Goal: Check status: Check status

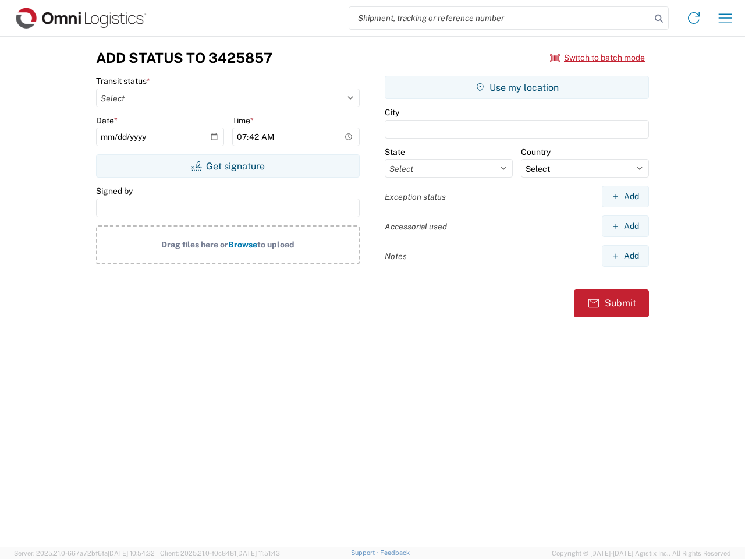
click at [500, 18] on input "search" at bounding box center [499, 18] width 301 height 22
click at [659, 19] on icon at bounding box center [659, 18] width 16 height 16
click at [694, 18] on icon at bounding box center [693, 18] width 19 height 19
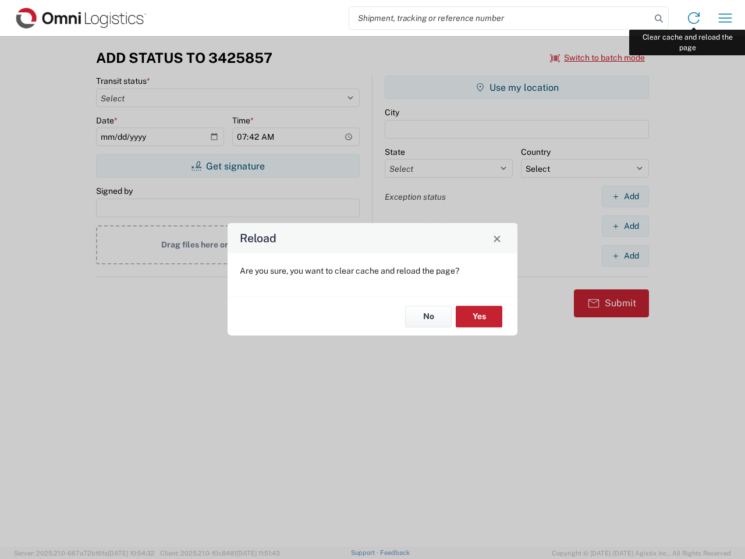
click at [725, 18] on div "Reload Are you sure, you want to clear cache and reload the page? No Yes" at bounding box center [372, 279] width 745 height 559
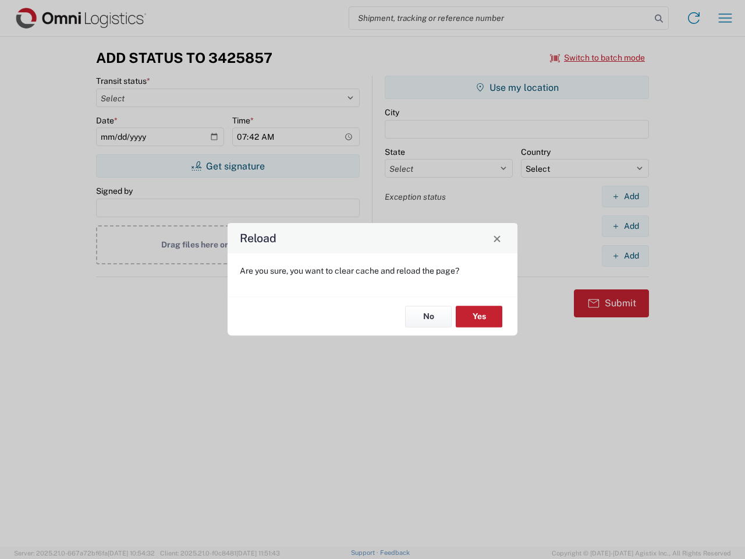
click at [598, 58] on div "Reload Are you sure, you want to clear cache and reload the page? No Yes" at bounding box center [372, 279] width 745 height 559
click at [228, 166] on div "Reload Are you sure, you want to clear cache and reload the page? No Yes" at bounding box center [372, 279] width 745 height 559
click at [517, 87] on div "Reload Are you sure, you want to clear cache and reload the page? No Yes" at bounding box center [372, 279] width 745 height 559
click at [625, 196] on div "Reload Are you sure, you want to clear cache and reload the page? No Yes" at bounding box center [372, 279] width 745 height 559
click at [625, 226] on div "Reload Are you sure, you want to clear cache and reload the page? No Yes" at bounding box center [372, 279] width 745 height 559
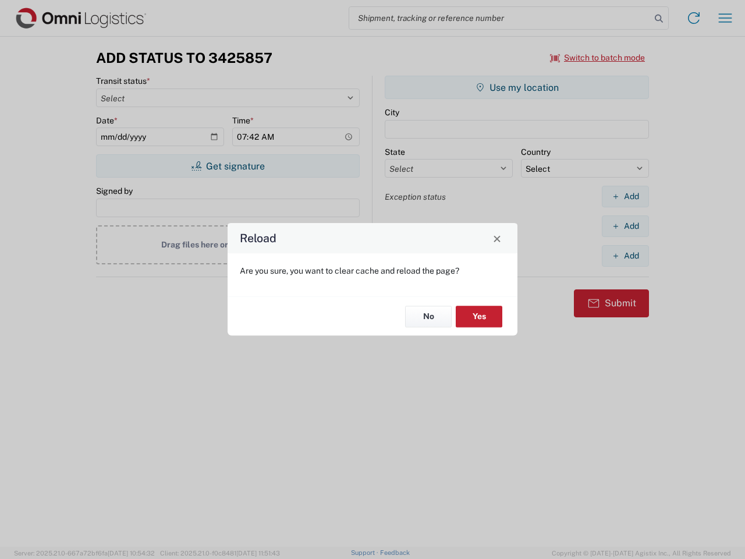
click at [625, 255] on div "Reload Are you sure, you want to clear cache and reload the page? No Yes" at bounding box center [372, 279] width 745 height 559
